Goal: Task Accomplishment & Management: Complete application form

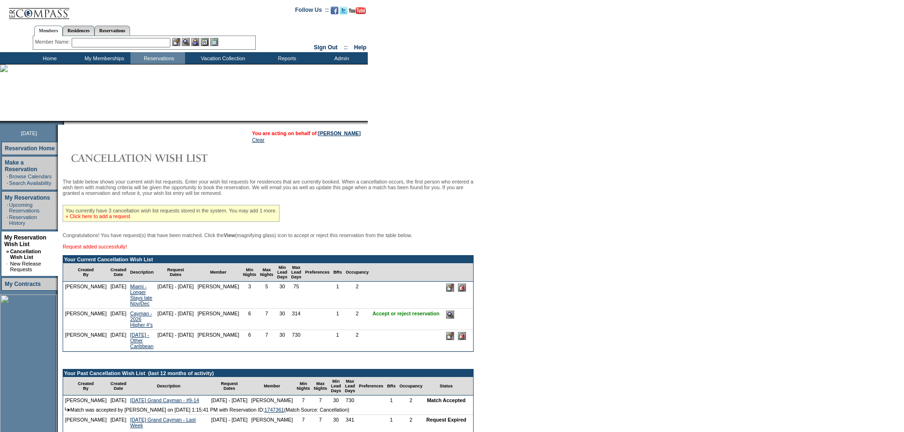
click at [130, 219] on link "» Click here to add a request" at bounding box center [97, 217] width 65 height 6
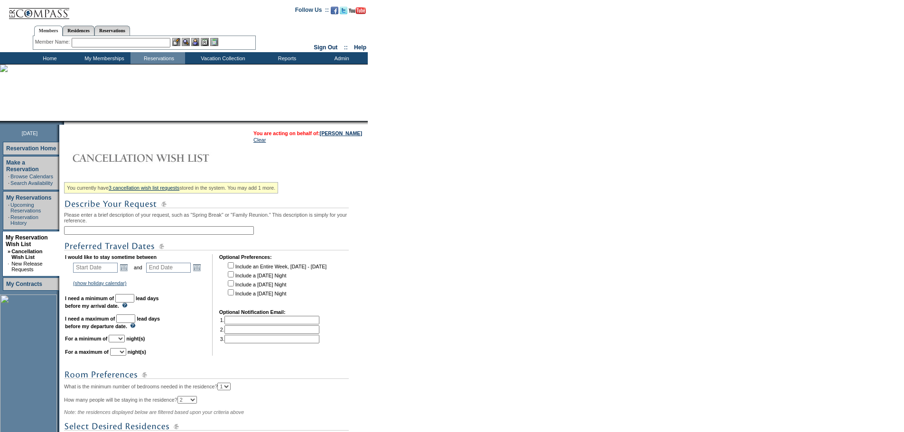
click at [210, 231] on input "text" at bounding box center [159, 230] width 190 height 9
type input "Top Caribbean Options for December"
click at [129, 271] on link "Open the calendar popup." at bounding box center [124, 267] width 10 height 10
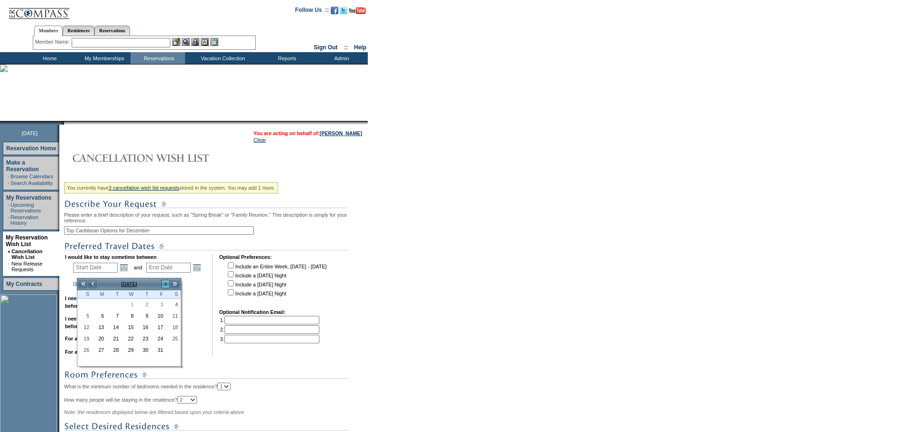
click at [164, 284] on link ">" at bounding box center [165, 283] width 9 height 9
click at [92, 282] on link "<" at bounding box center [92, 283] width 9 height 9
click at [157, 350] on link "28" at bounding box center [159, 350] width 14 height 10
click at [158, 350] on link "28" at bounding box center [159, 350] width 14 height 10
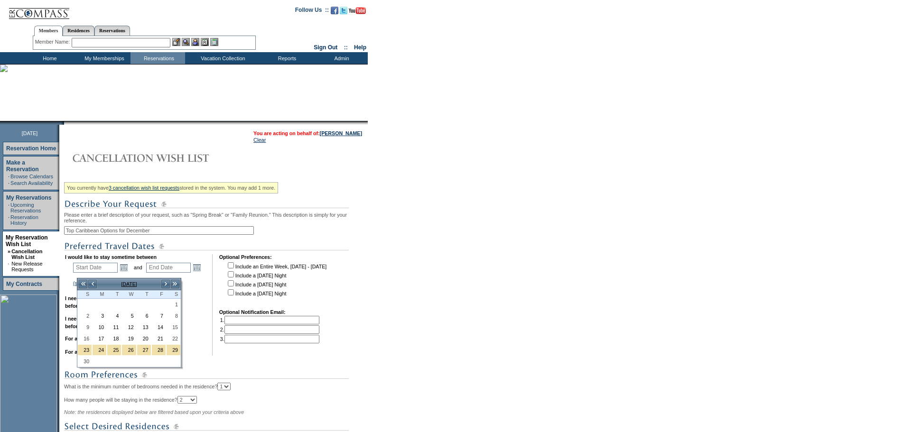
type input "2025-11-28"
type input "2025-11-29"
type input "11/28/2025"
type input "11/29/2025"
type input "60"
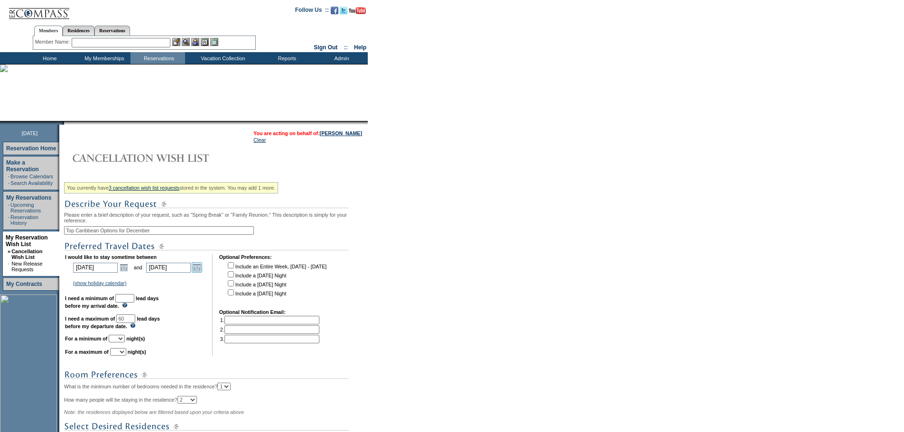
click at [202, 271] on link "Open the calendar popup." at bounding box center [197, 267] width 10 height 10
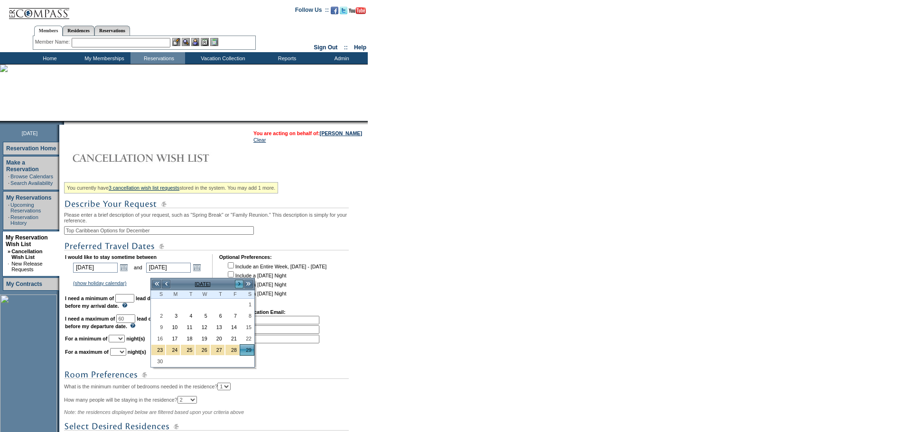
click at [240, 280] on link ">" at bounding box center [238, 283] width 9 height 9
click at [158, 337] on link "21" at bounding box center [158, 339] width 14 height 10
type input "2025-12-21"
type input "12/21/2025"
type input "82"
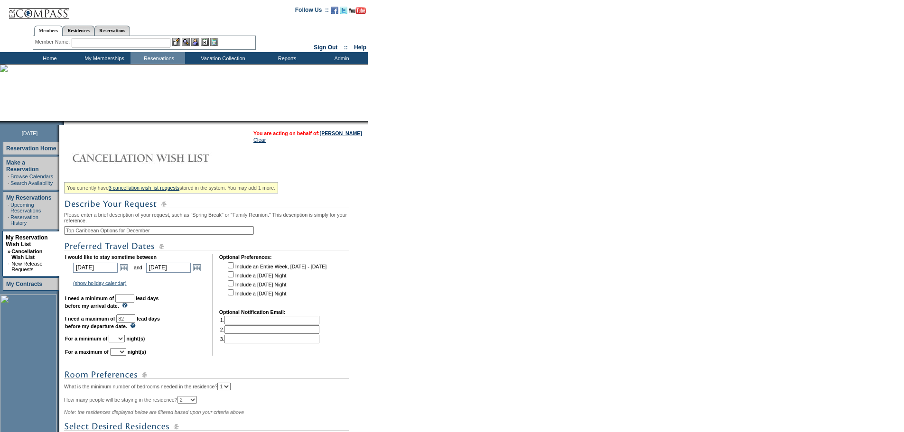
click at [125, 343] on select "1 2 3 4 5 6 7 8 9 10 11 12 13 14" at bounding box center [117, 339] width 16 height 8
select select "5"
click at [121, 343] on select "1 2 3 4 5 6 7 8 9 10 11 12 13 14" at bounding box center [117, 339] width 16 height 8
click at [126, 356] on select "1 2 3 4 5 6 7 8 9 10 11 12 13 14" at bounding box center [118, 352] width 16 height 8
select select "7"
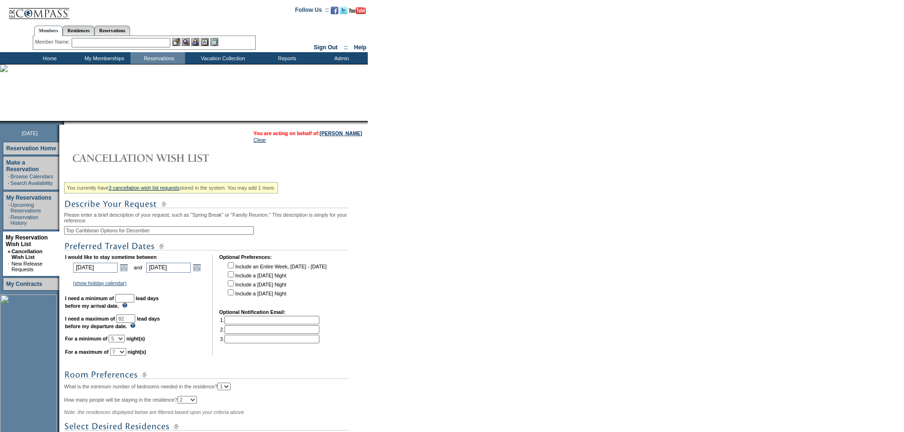
click at [122, 356] on select "1 2 3 4 5 6 7 8 9 10 11 12 13 14" at bounding box center [118, 352] width 16 height 8
click at [134, 302] on input "text" at bounding box center [124, 298] width 19 height 9
type input "30"
click at [189, 345] on td "I would like to stay sometime between 2025-11-28 11/28/2025 Open the calendar p…" at bounding box center [135, 305] width 140 height 102
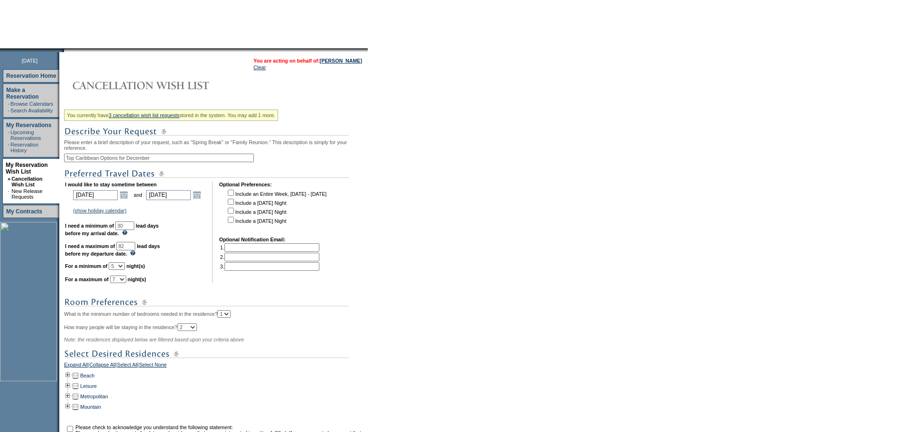
scroll to position [205, 0]
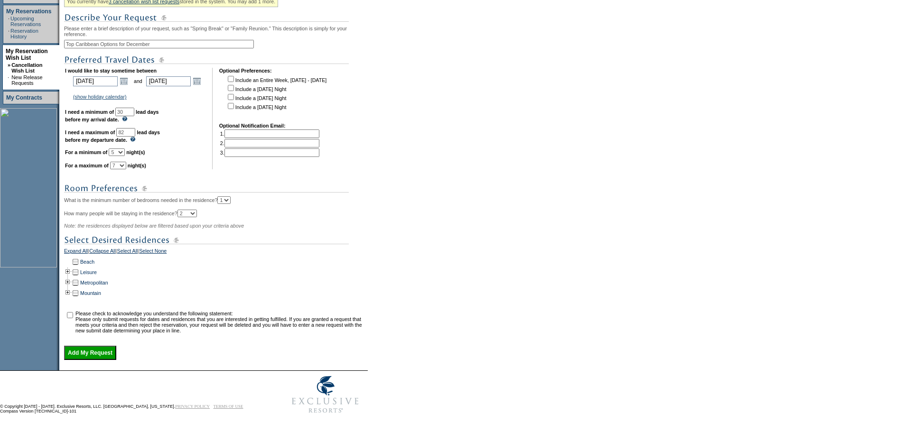
click at [70, 257] on td at bounding box center [68, 262] width 8 height 10
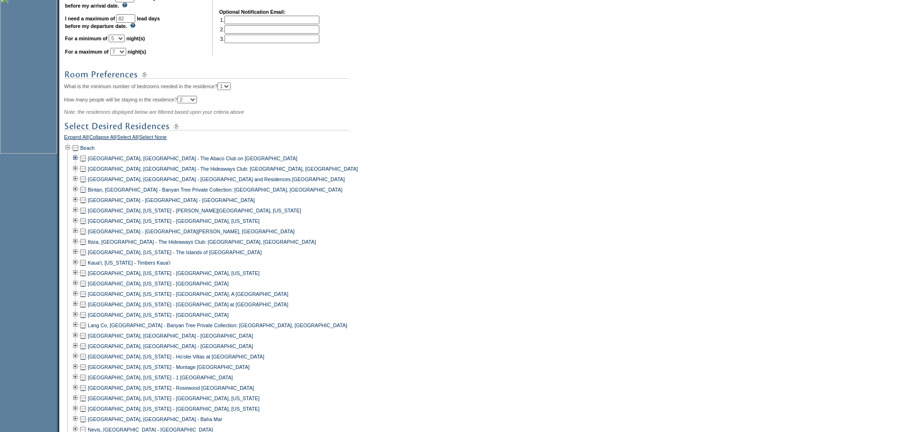
scroll to position [395, 0]
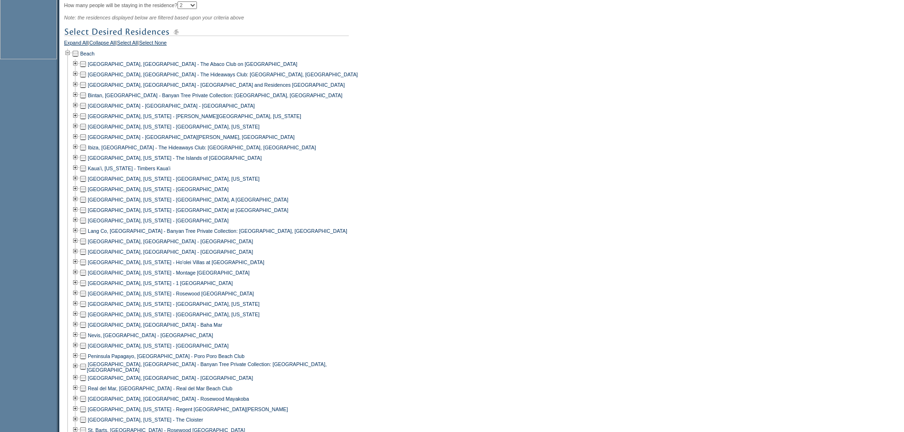
click at [84, 90] on td at bounding box center [83, 85] width 8 height 10
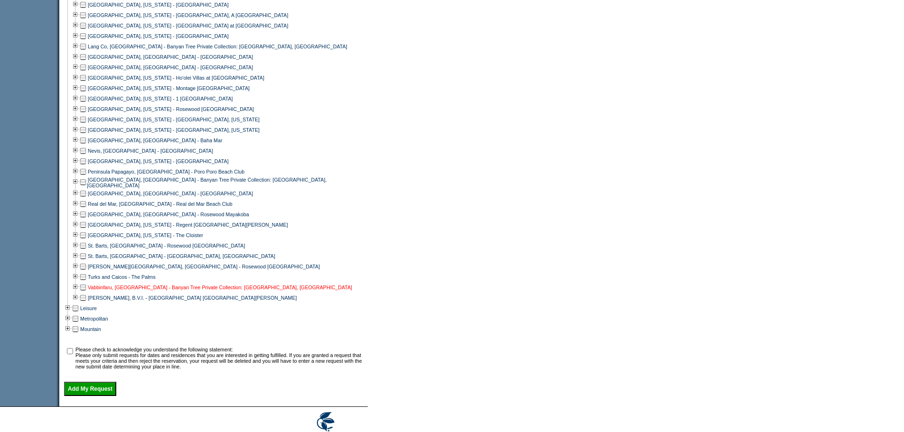
scroll to position [585, 0]
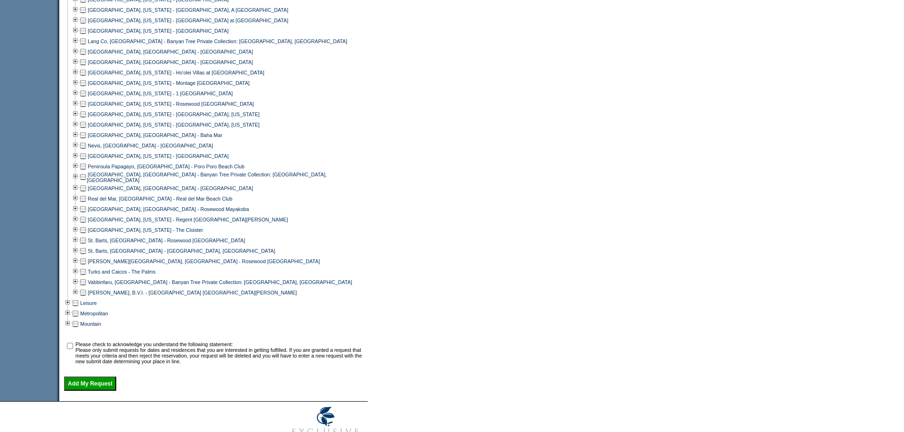
click at [85, 298] on td at bounding box center [83, 293] width 8 height 10
click at [85, 277] on td at bounding box center [83, 272] width 8 height 10
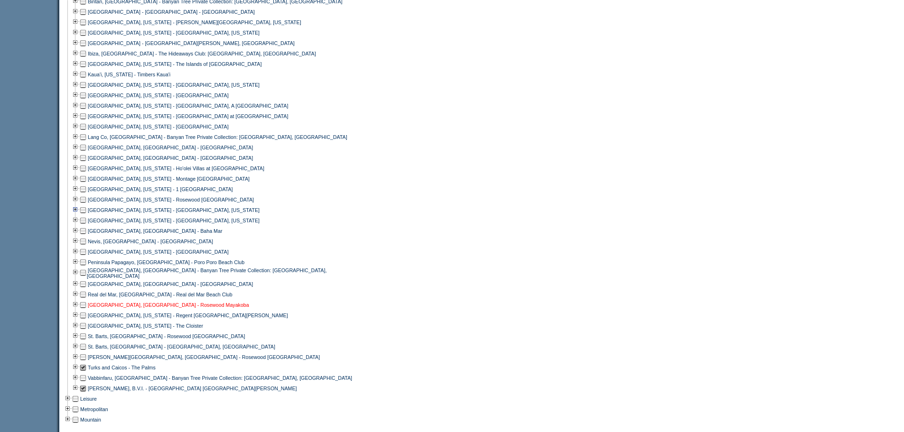
scroll to position [490, 0]
click at [86, 309] on td at bounding box center [83, 304] width 8 height 10
click at [87, 309] on td at bounding box center [83, 304] width 8 height 10
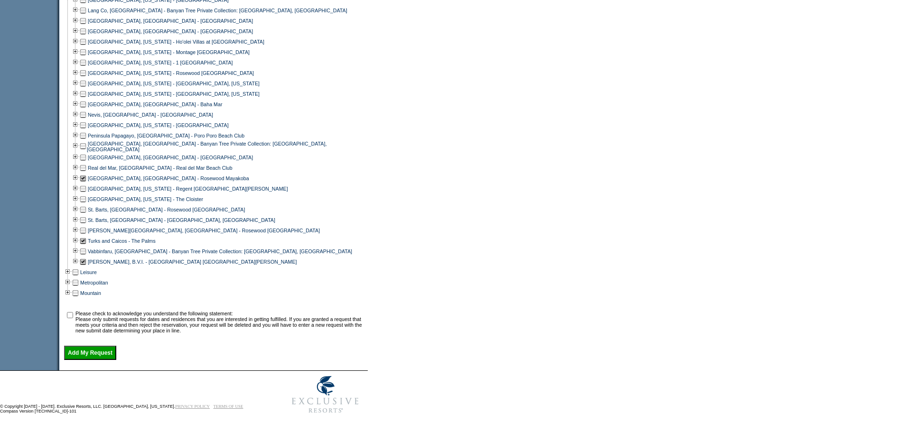
scroll to position [633, 0]
click at [73, 312] on input "checkbox" at bounding box center [70, 315] width 6 height 6
checkbox input "true"
click at [100, 350] on input "Add My Request" at bounding box center [90, 353] width 52 height 14
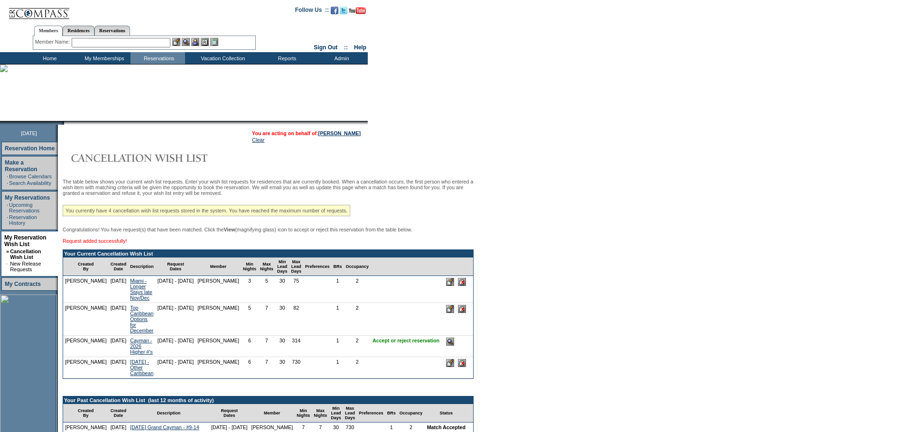
click at [167, 43] on input "text" at bounding box center [121, 42] width 99 height 9
drag, startPoint x: 167, startPoint y: 43, endPoint x: 70, endPoint y: 40, distance: 96.8
click at [70, 40] on div "Member Name: wghi" at bounding box center [144, 42] width 218 height 9
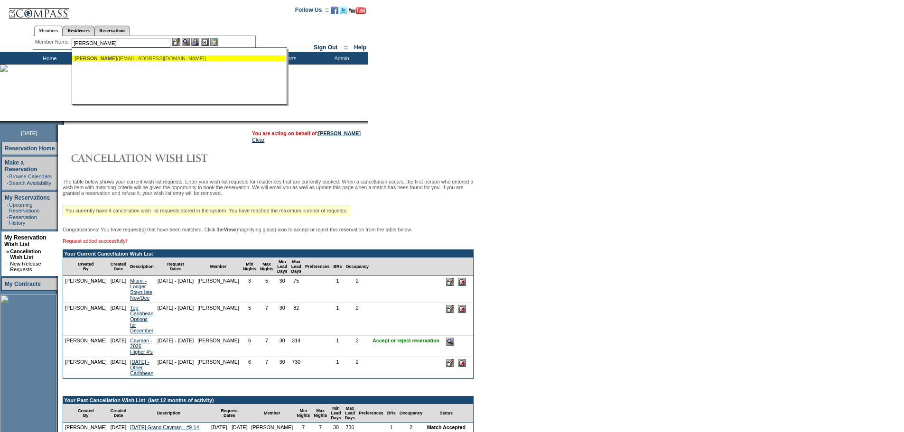
type input "[PERSON_NAME]"
